Goal: Connect with others: Connect with others

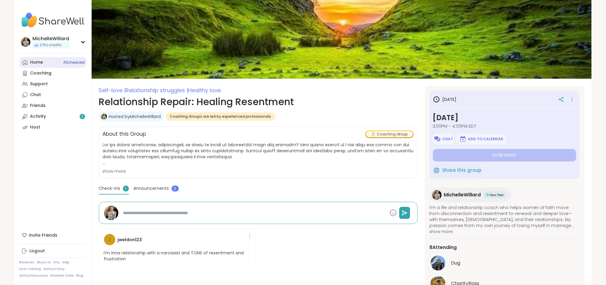
drag, startPoint x: 45, startPoint y: 61, endPoint x: 48, endPoint y: 58, distance: 4.5
click at [45, 61] on link "Home 8 Scheduled" at bounding box center [53, 62] width 67 height 11
type textarea "*"
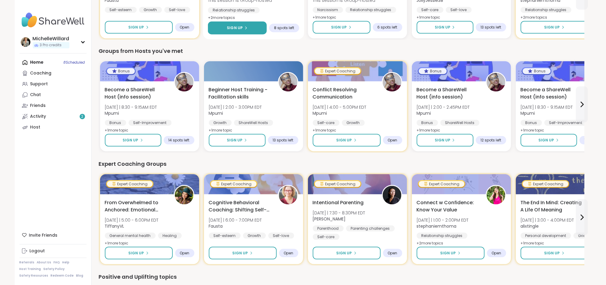
scroll to position [270, 0]
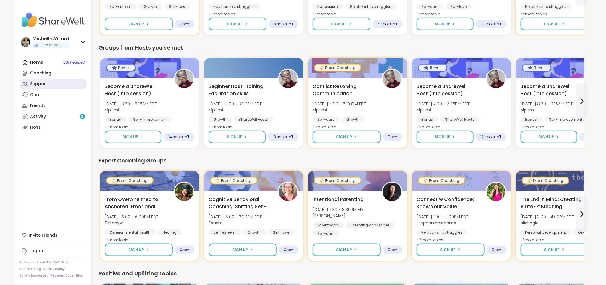
click at [46, 81] on div "Support" at bounding box center [39, 84] width 18 height 6
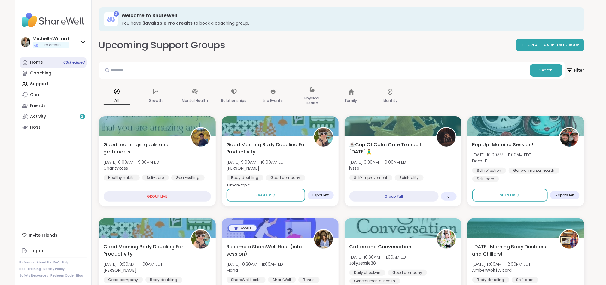
click at [42, 63] on div "Home 8 Scheduled" at bounding box center [36, 63] width 13 height 6
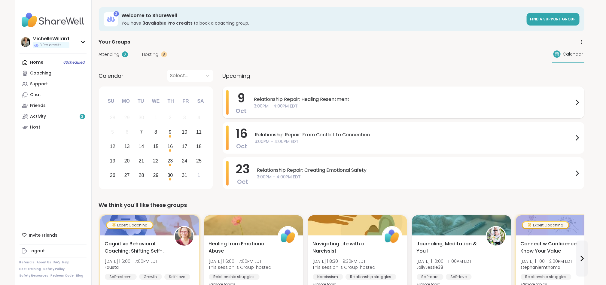
click at [304, 99] on span "Relationship Repair: Healing Resentment" at bounding box center [413, 99] width 319 height 7
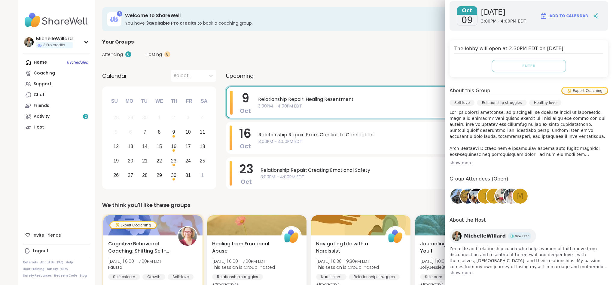
scroll to position [103, 0]
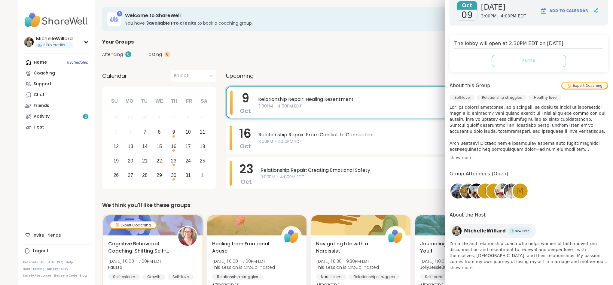
click at [495, 189] on img at bounding box center [502, 191] width 15 height 15
